Goal: Information Seeking & Learning: Learn about a topic

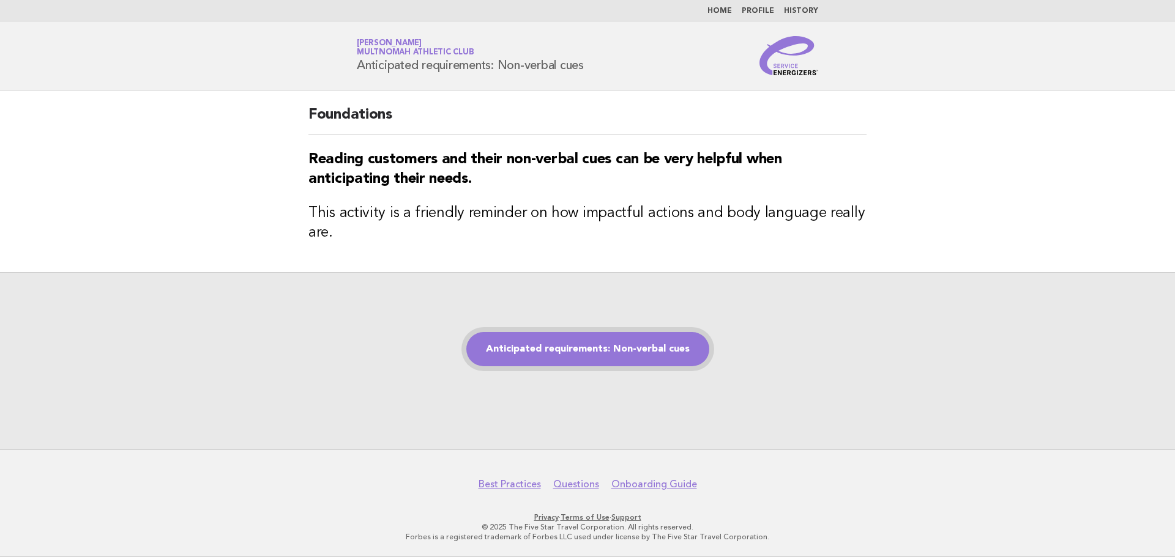
click at [578, 355] on link "Anticipated requirements: Non-verbal cues" at bounding box center [587, 349] width 243 height 34
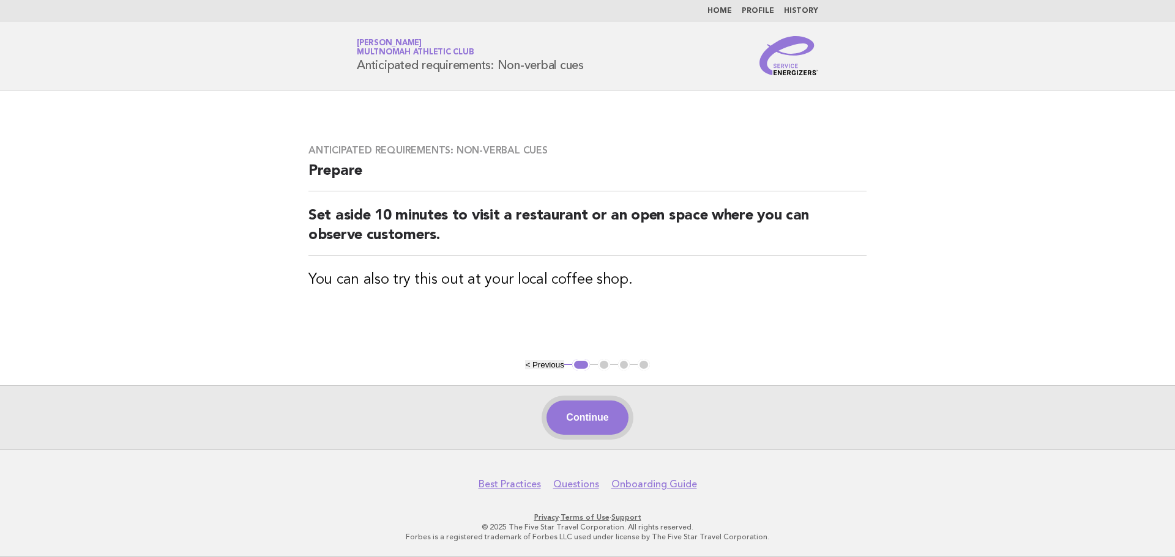
click at [606, 412] on button "Continue" at bounding box center [586, 418] width 81 height 34
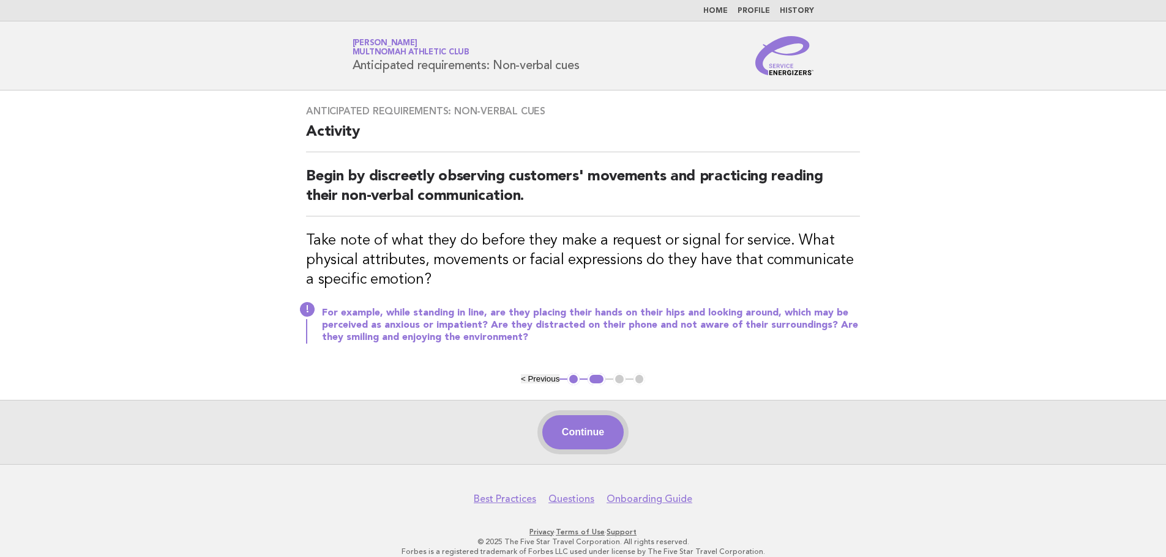
click at [592, 424] on button "Continue" at bounding box center [582, 432] width 81 height 34
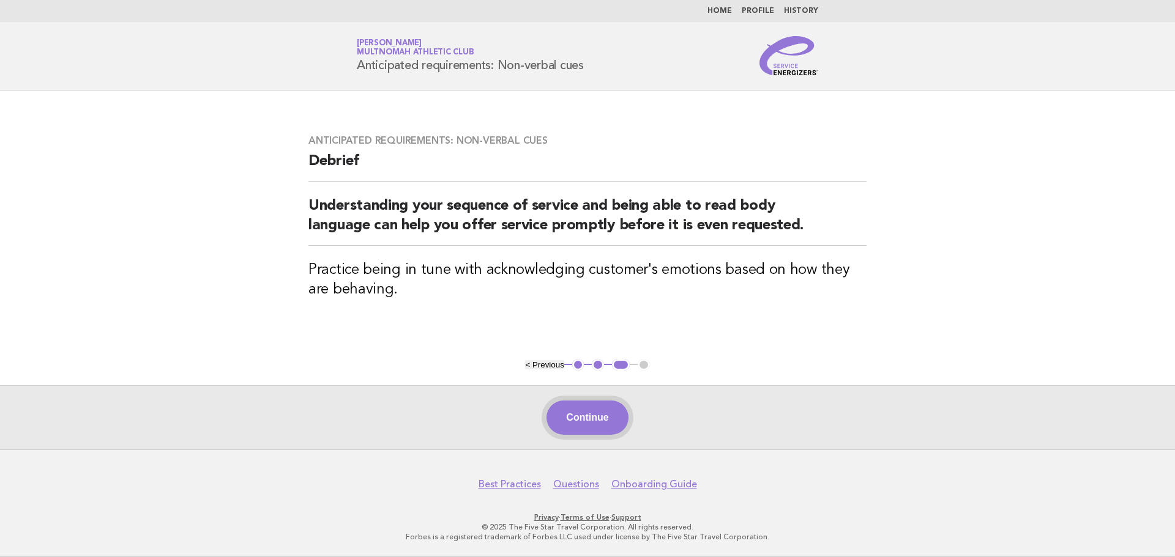
click at [586, 425] on button "Continue" at bounding box center [586, 418] width 81 height 34
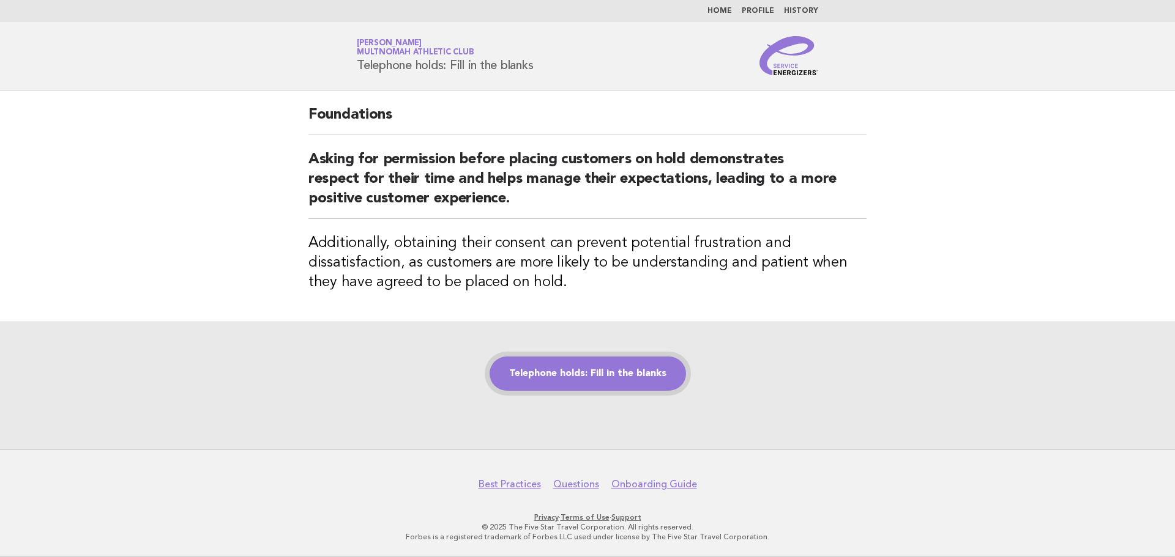
click at [625, 375] on link "Telephone holds: Fill in the blanks" at bounding box center [587, 374] width 196 height 34
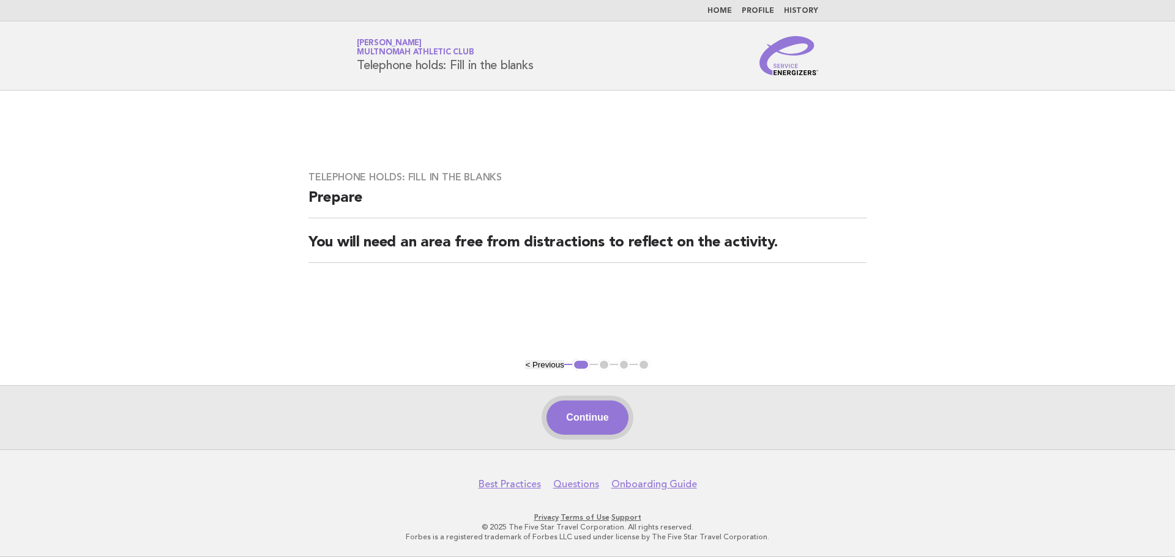
click at [585, 410] on button "Continue" at bounding box center [586, 418] width 81 height 34
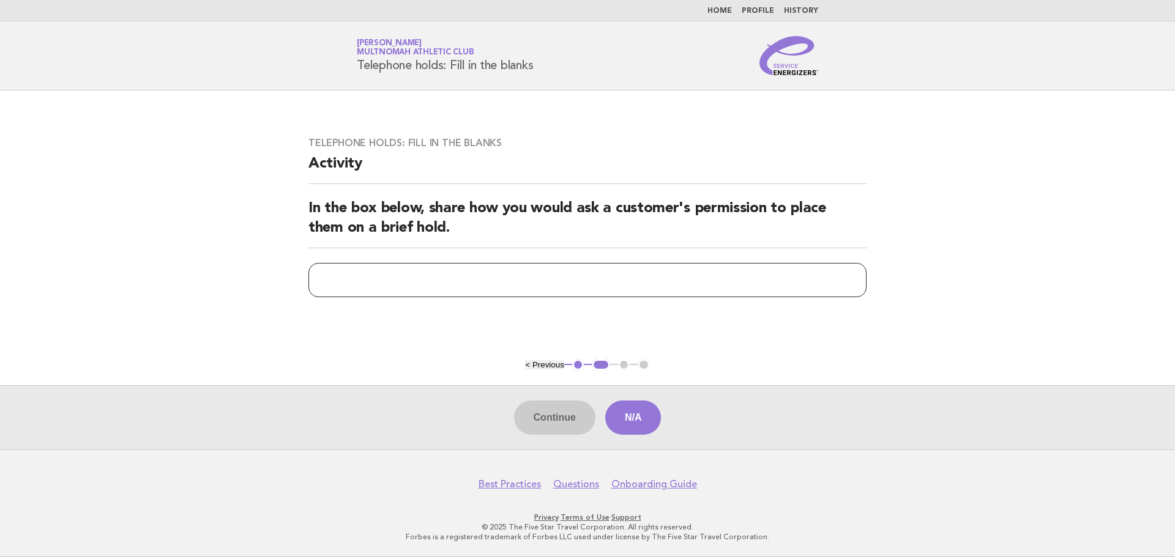
click at [723, 277] on input "text" at bounding box center [587, 280] width 558 height 34
type input "**********"
click at [576, 420] on button "Continue" at bounding box center [554, 418] width 81 height 34
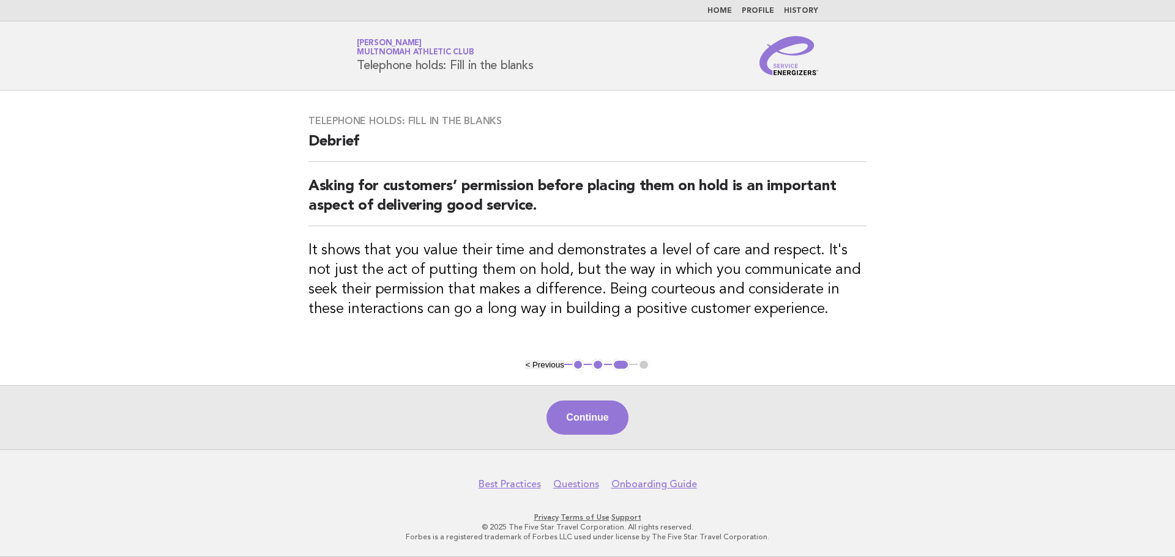
click at [576, 420] on button "Continue" at bounding box center [586, 418] width 81 height 34
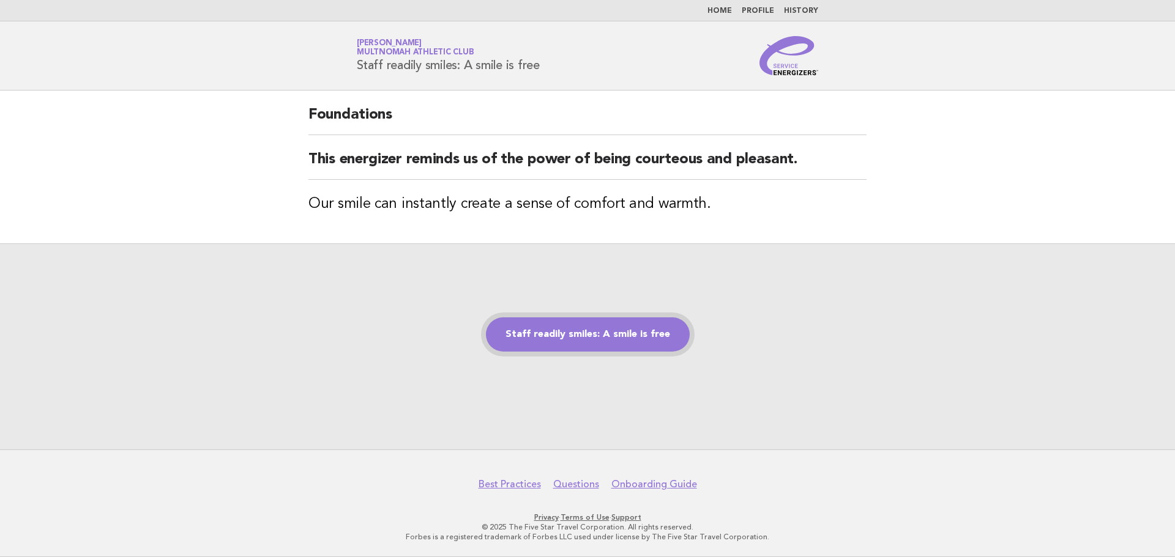
click at [645, 340] on link "Staff readily smiles: A smile is free" at bounding box center [588, 335] width 204 height 34
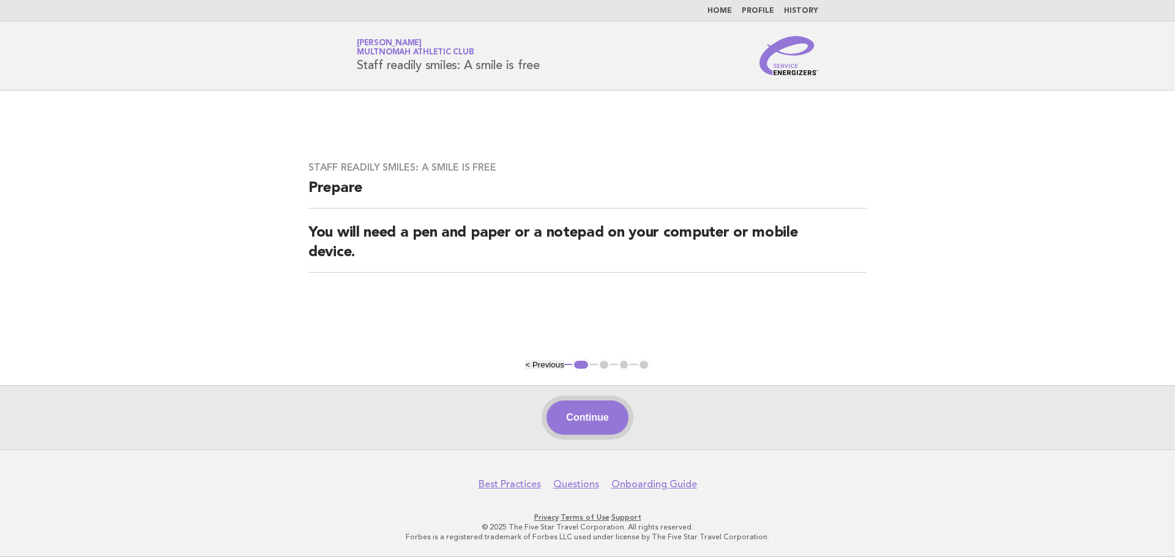
click at [589, 418] on button "Continue" at bounding box center [586, 418] width 81 height 34
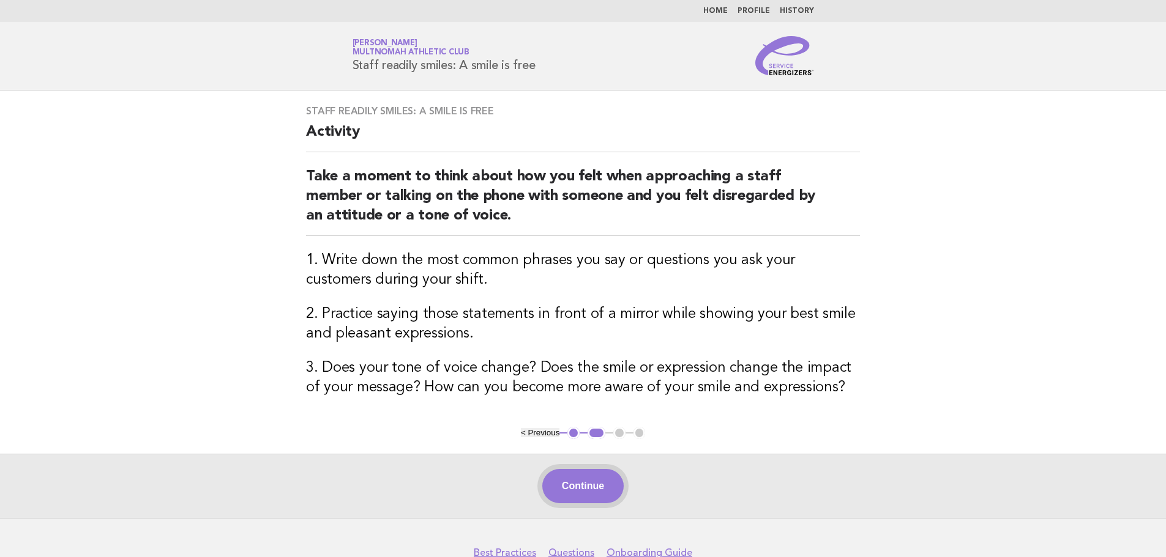
click at [578, 478] on button "Continue" at bounding box center [582, 486] width 81 height 34
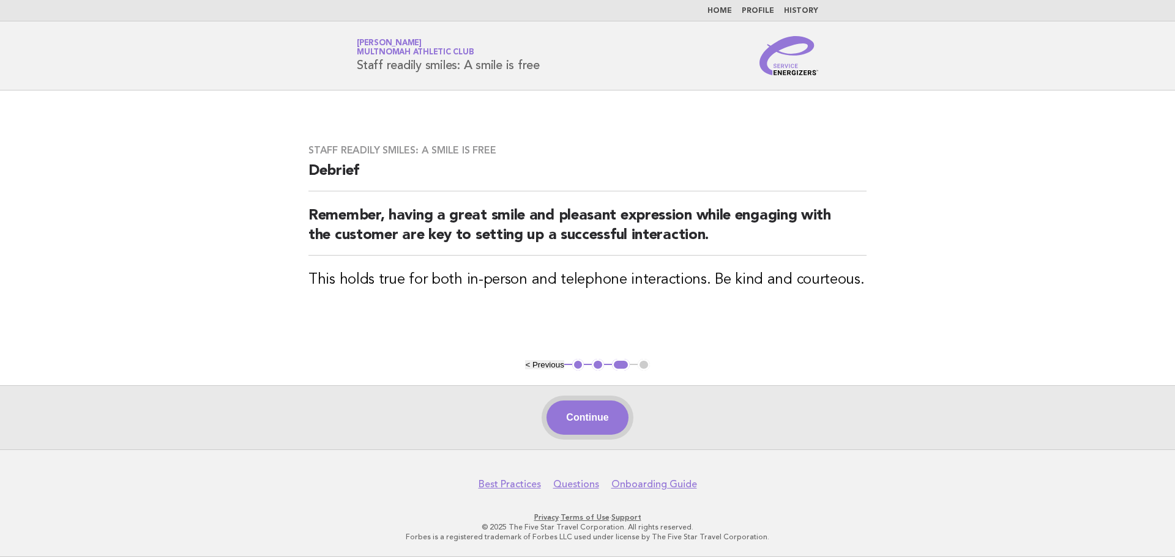
click at [574, 406] on button "Continue" at bounding box center [586, 418] width 81 height 34
